Goal: Information Seeking & Learning: Learn about a topic

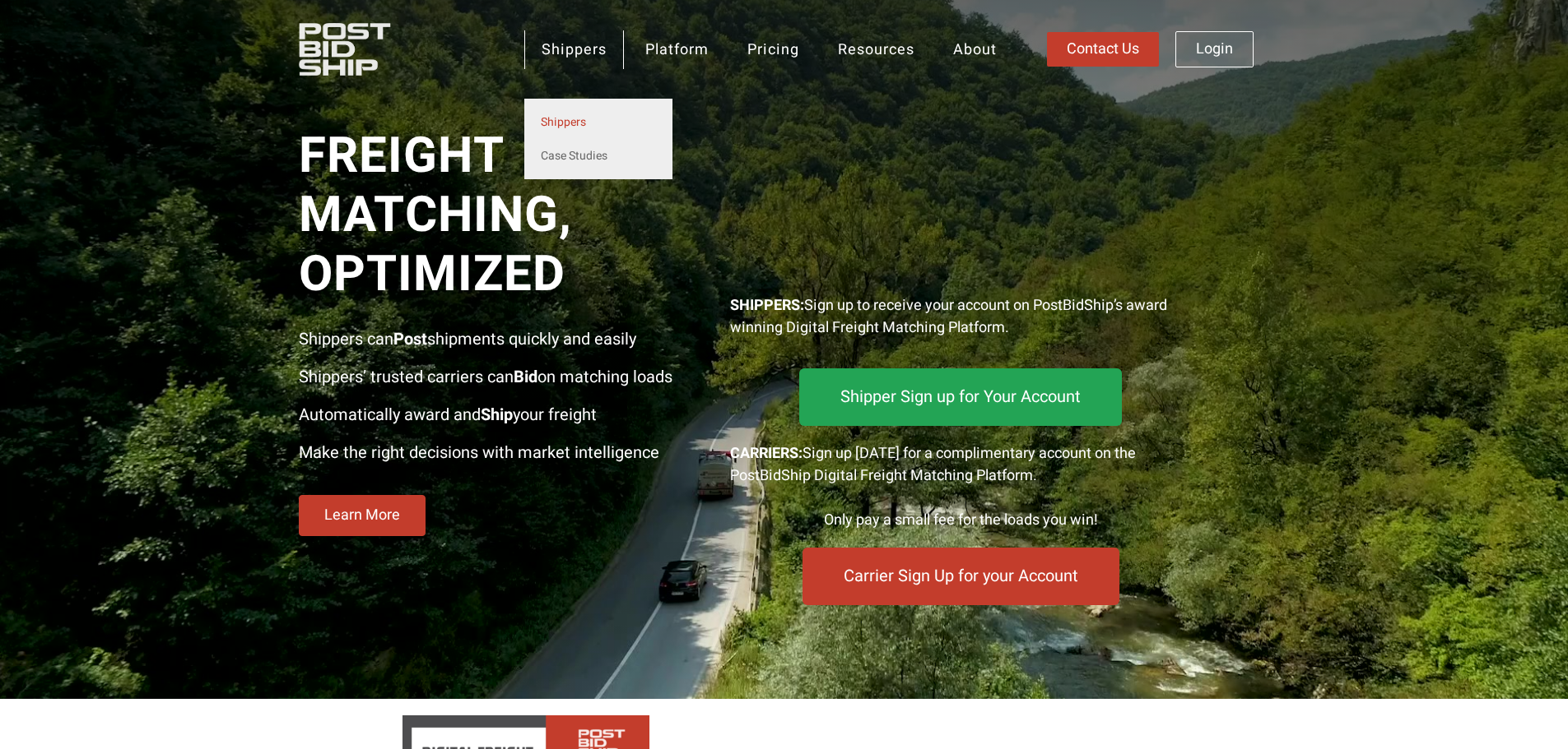
click at [565, 118] on link "Shippers" at bounding box center [598, 122] width 148 height 34
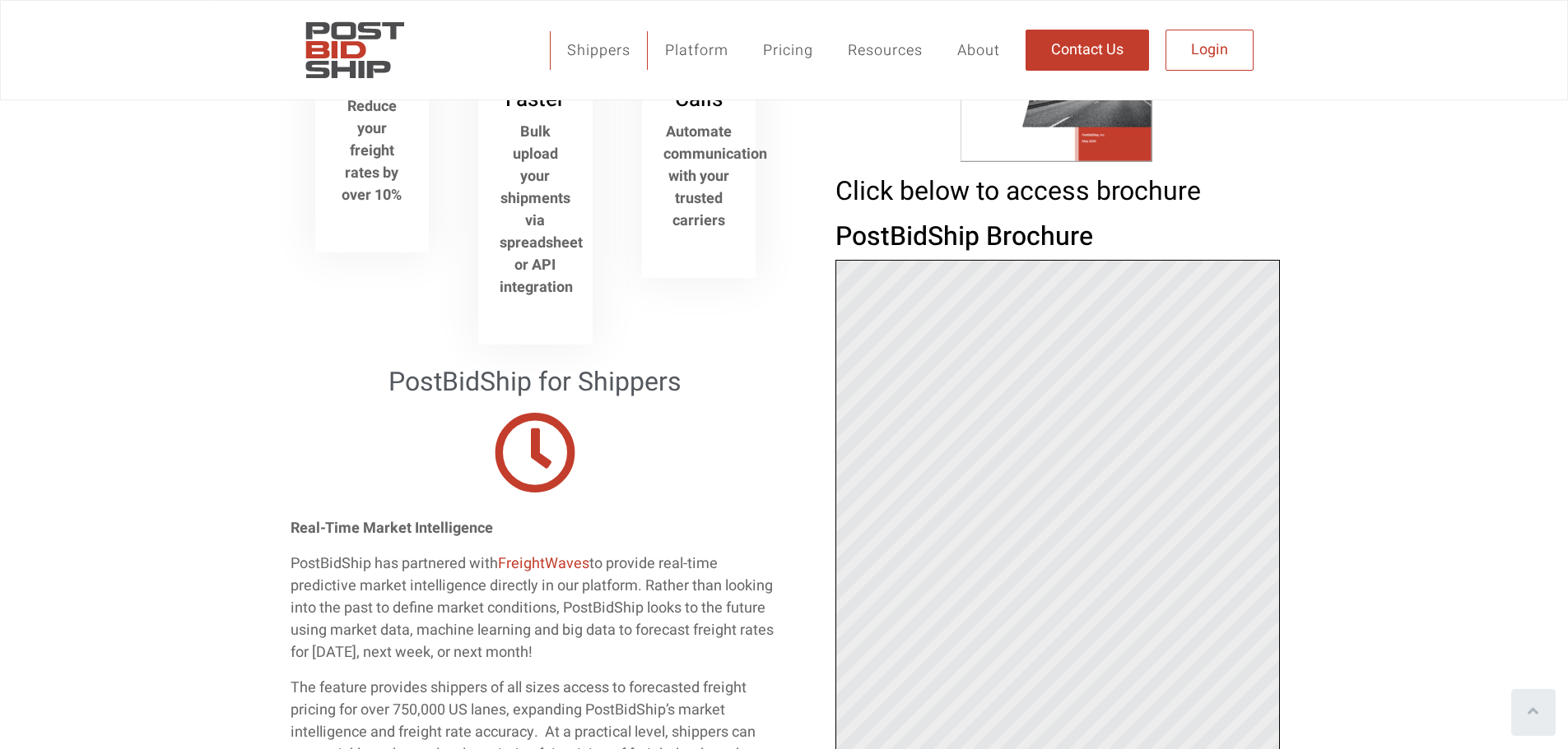
scroll to position [1097, 0]
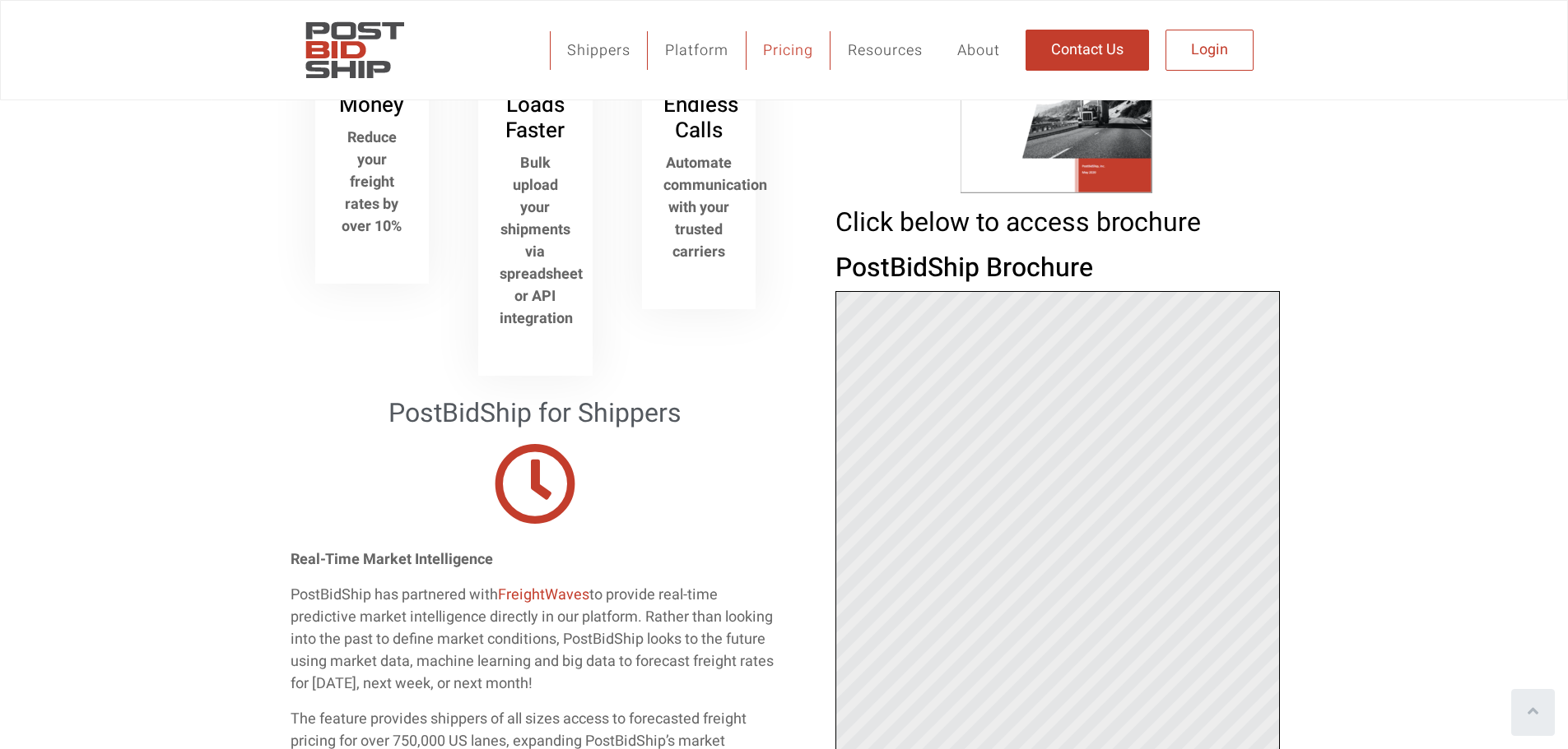
click at [794, 39] on link "Pricing" at bounding box center [787, 50] width 84 height 39
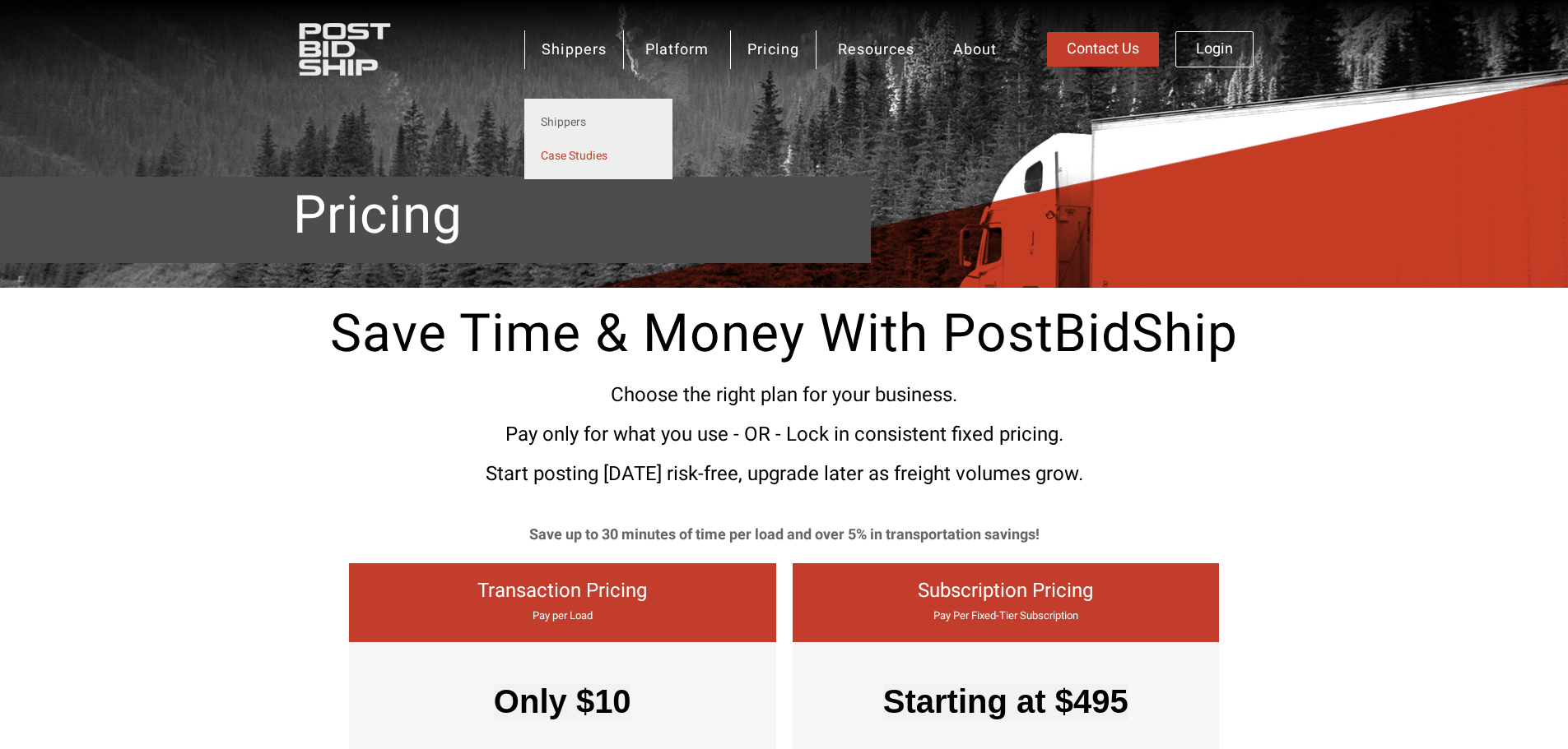
click at [586, 154] on link "Case Studies" at bounding box center [598, 156] width 148 height 34
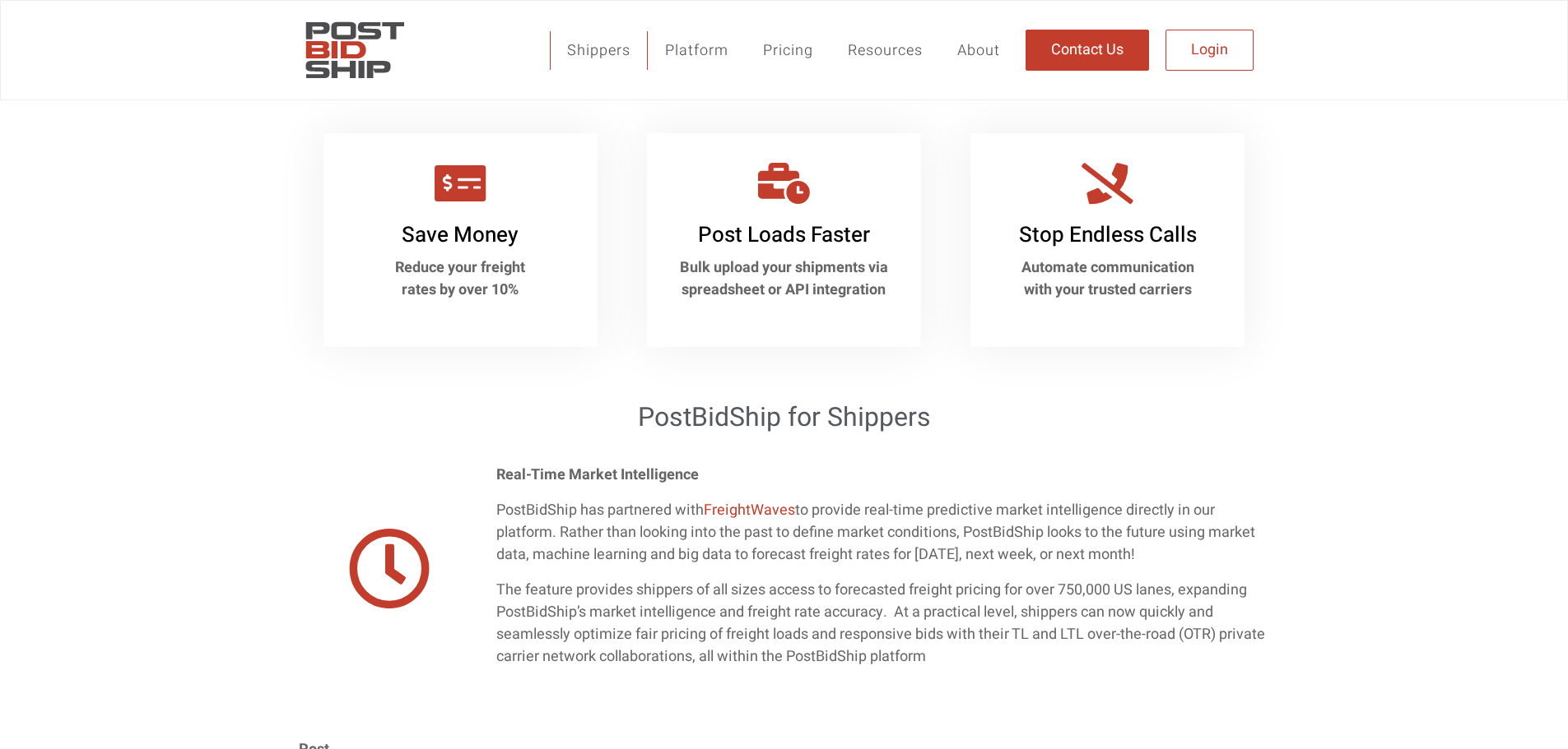
scroll to position [823, 0]
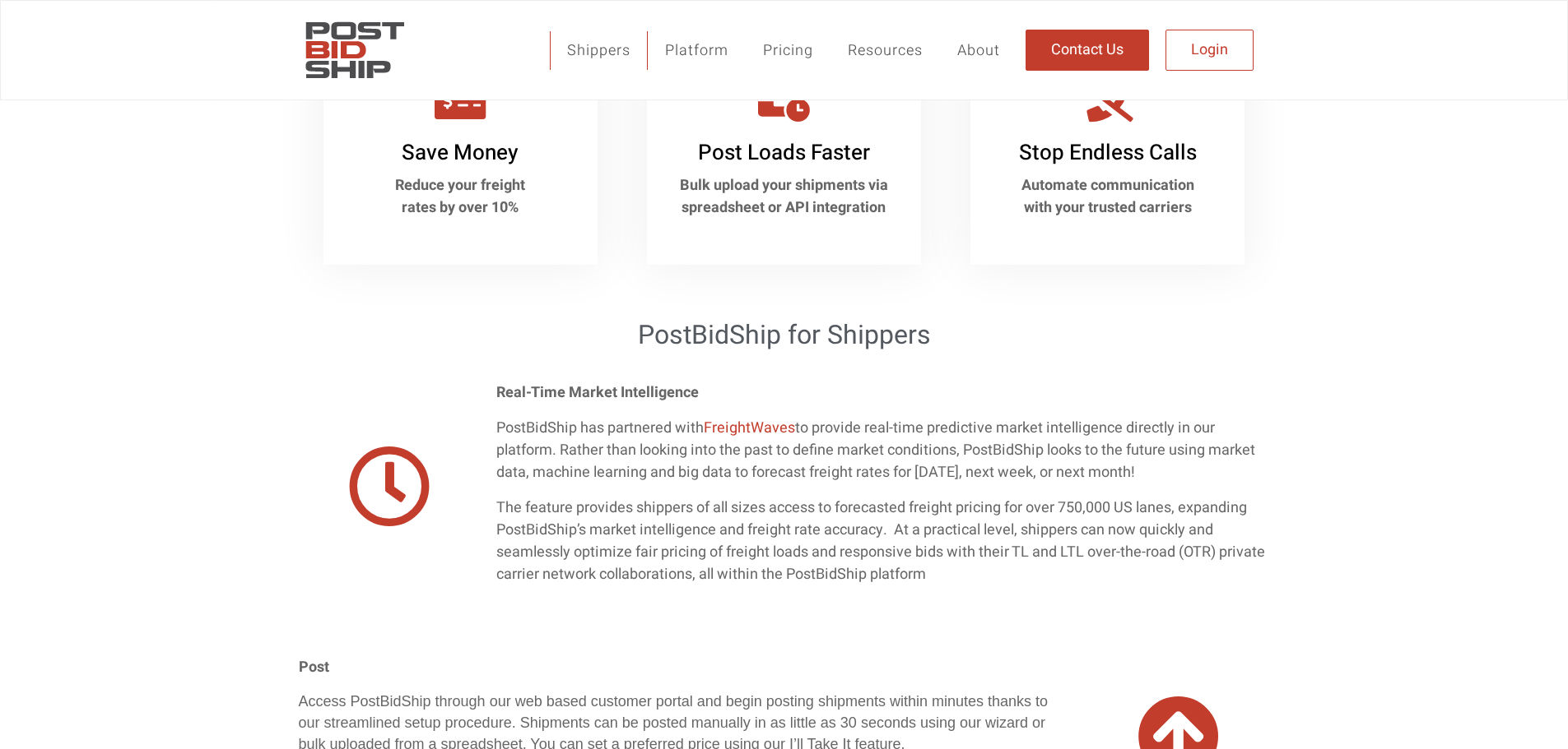
click at [764, 422] on link "FreightWaves" at bounding box center [749, 427] width 91 height 22
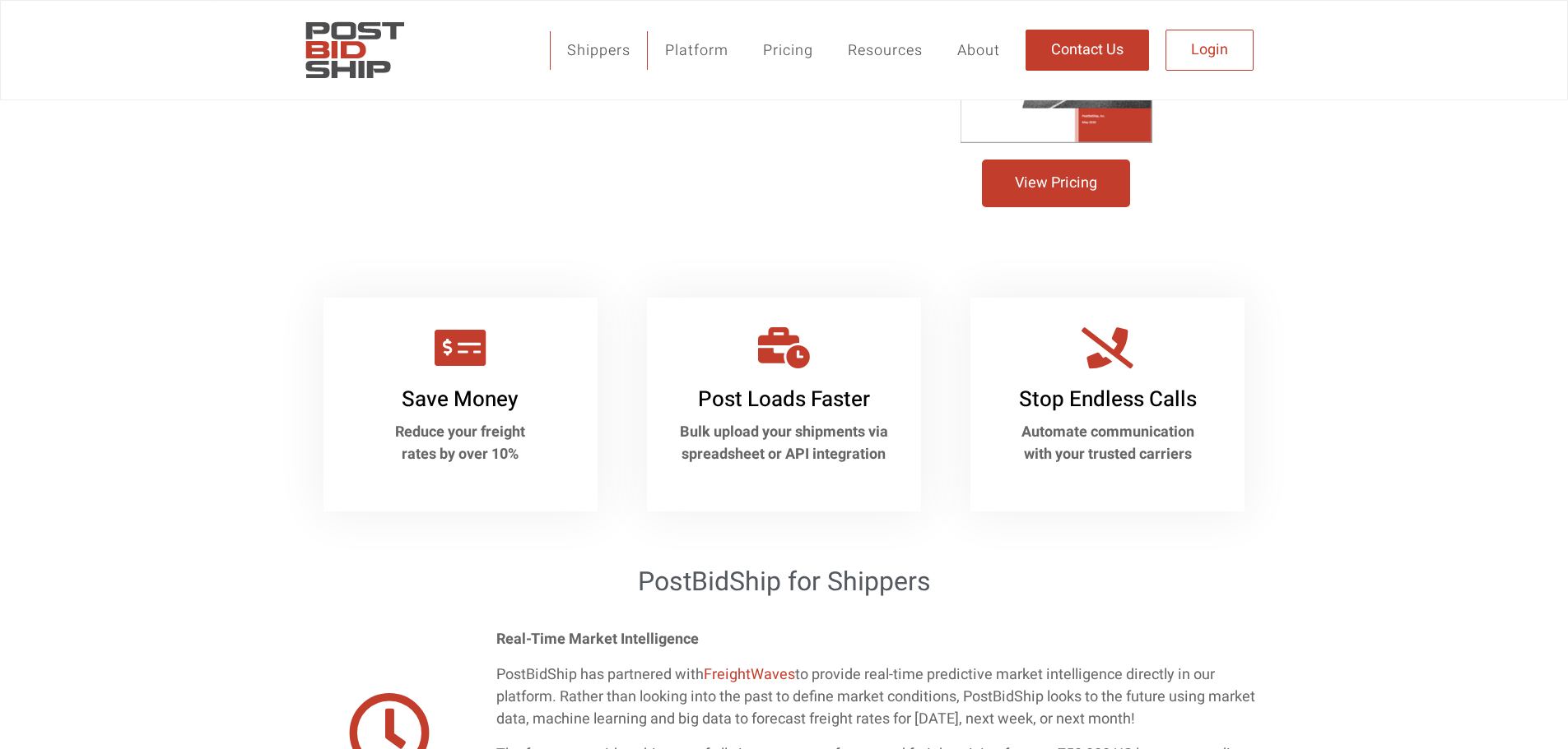
scroll to position [165, 0]
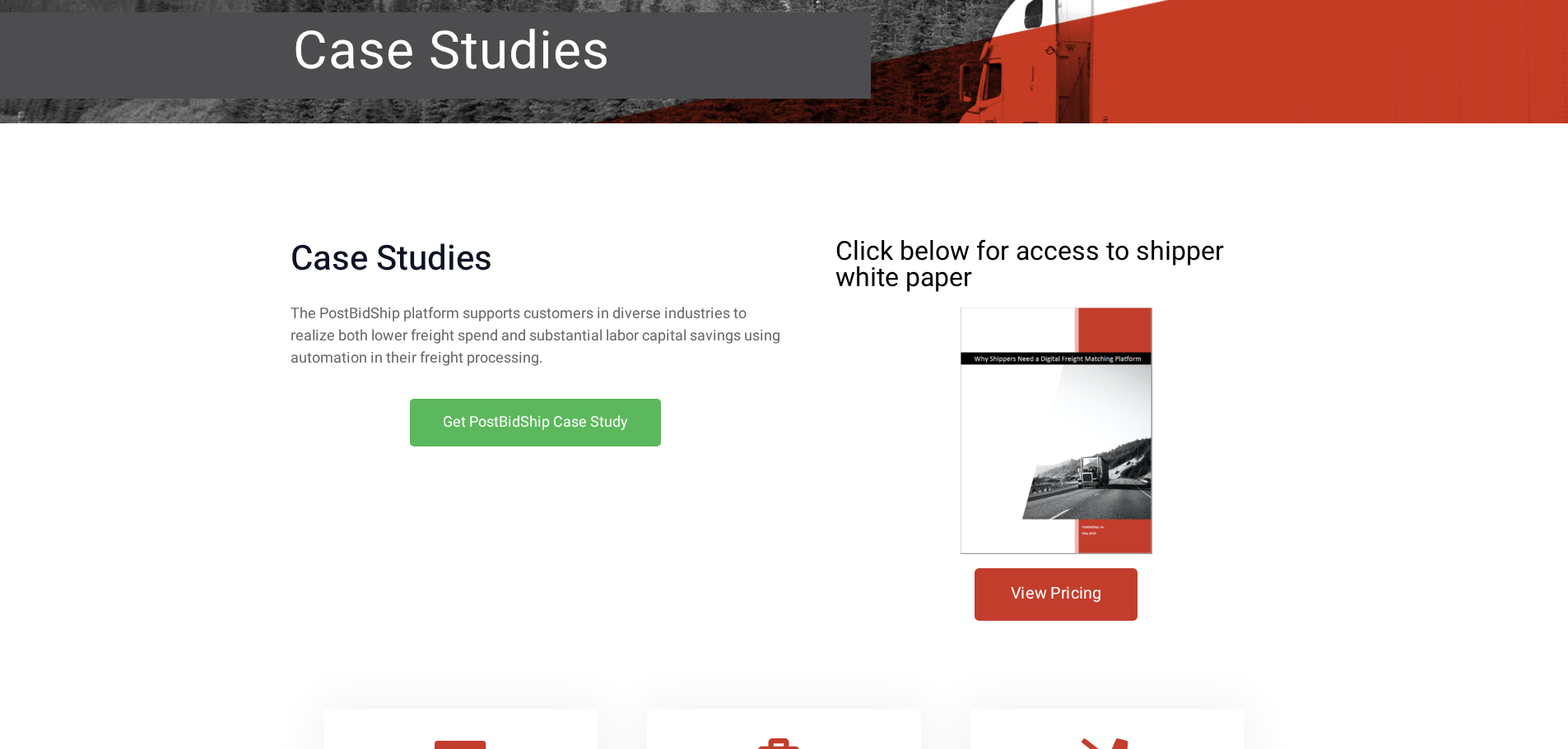
click at [1041, 603] on span "View Pricing" at bounding box center [1056, 594] width 91 height 16
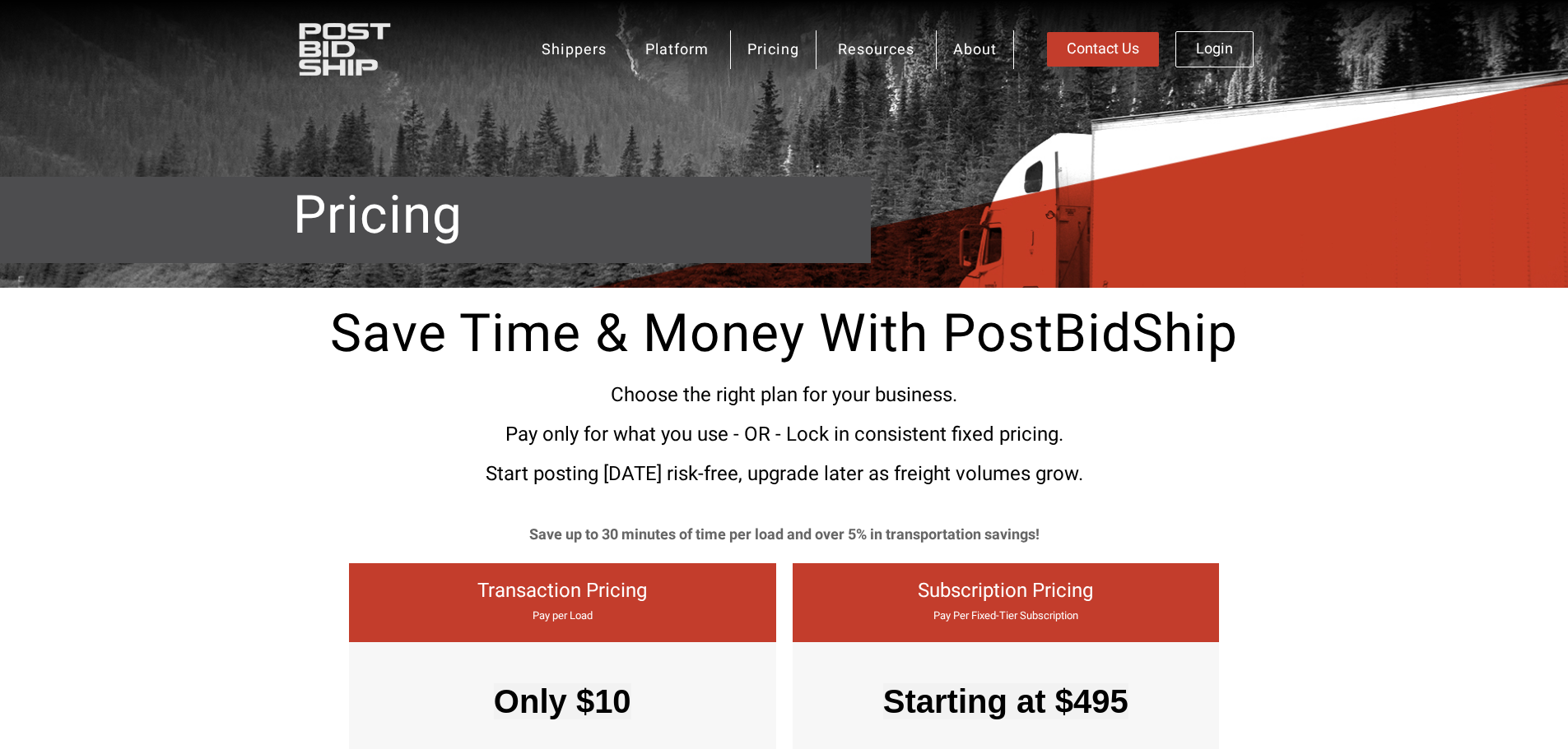
click at [970, 47] on link "About" at bounding box center [975, 49] width 79 height 39
